Goal: Task Accomplishment & Management: Use online tool/utility

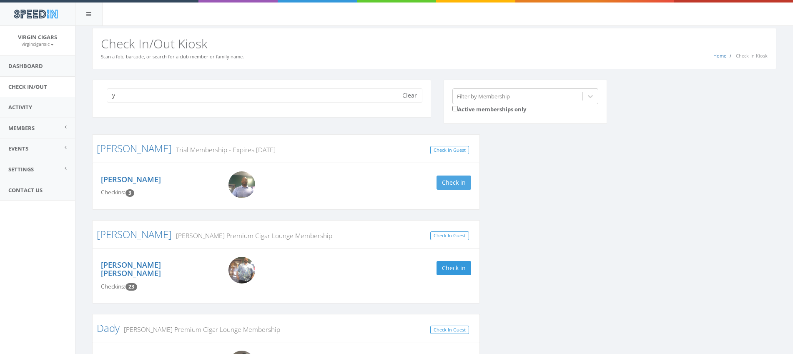
type input "y"
click at [459, 181] on button "Check in" at bounding box center [454, 183] width 35 height 14
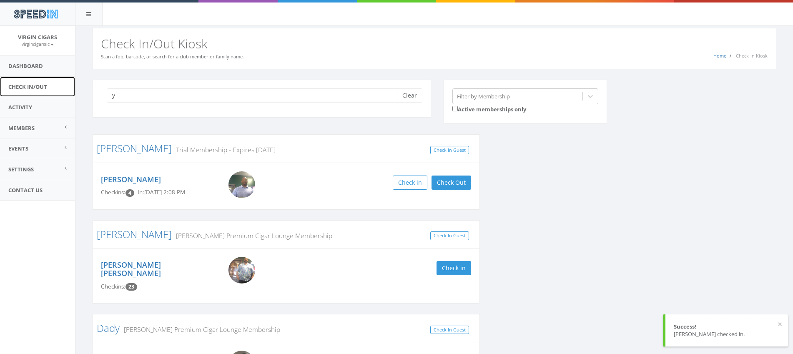
click at [42, 87] on link "Check In/Out" at bounding box center [37, 87] width 75 height 20
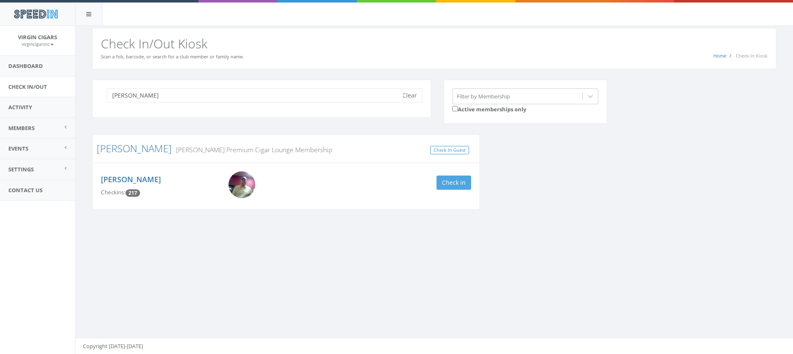
type input "larry"
click at [449, 181] on button "Check in" at bounding box center [454, 183] width 35 height 14
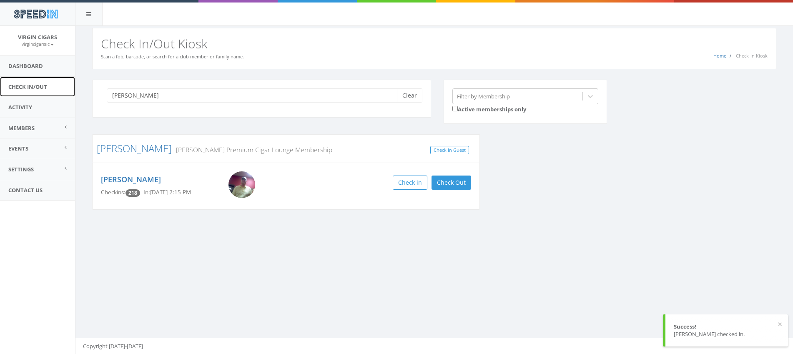
click at [31, 88] on link "Check In/Out" at bounding box center [37, 87] width 75 height 20
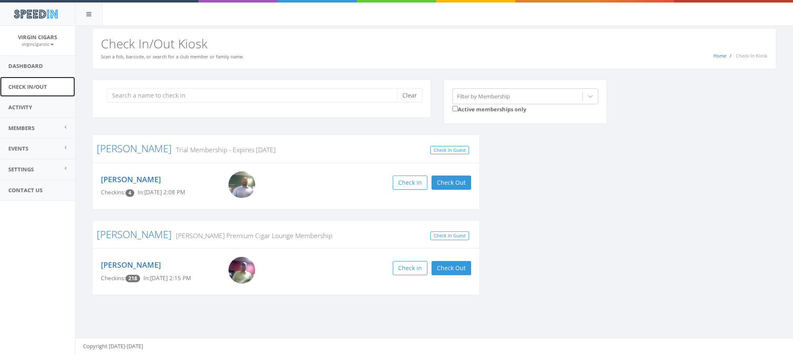
click at [32, 83] on link "Check In/Out" at bounding box center [37, 87] width 75 height 20
